Goal: Navigation & Orientation: Find specific page/section

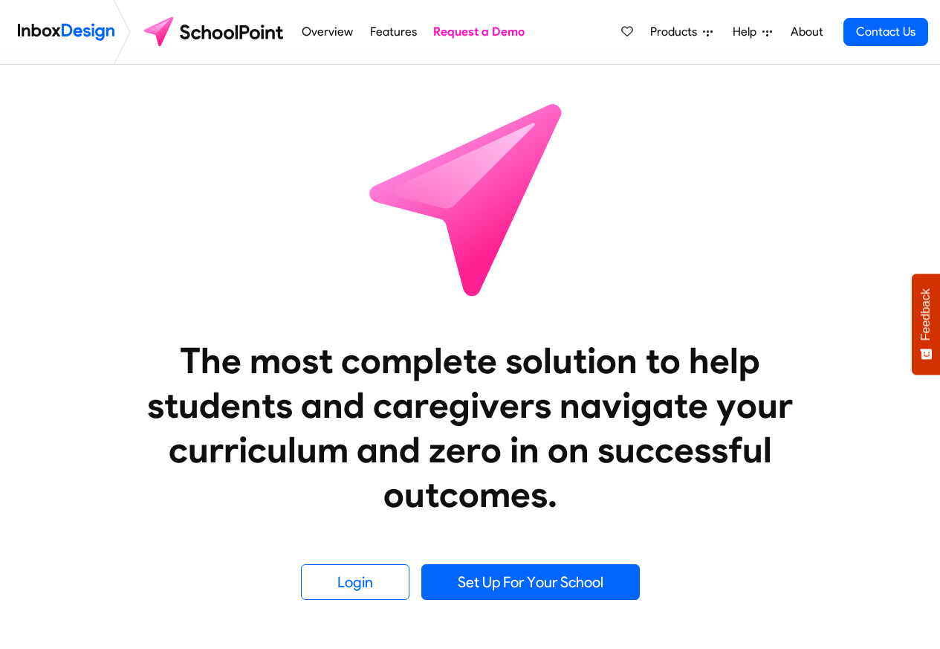
click at [807, 30] on link "About" at bounding box center [806, 32] width 41 height 30
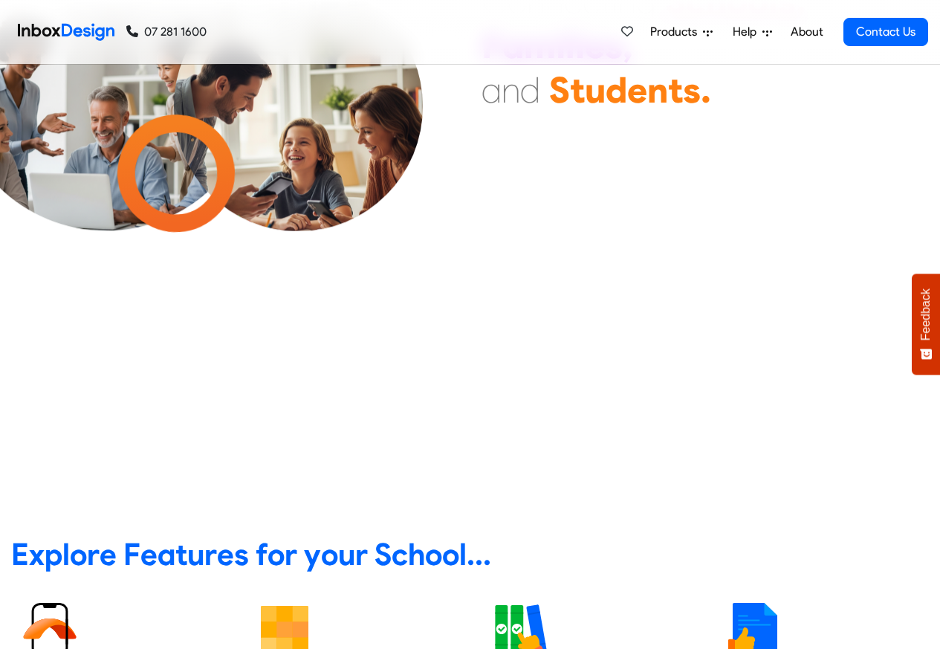
scroll to position [178, 0]
